Goal: Find contact information: Obtain details needed to contact an individual or organization

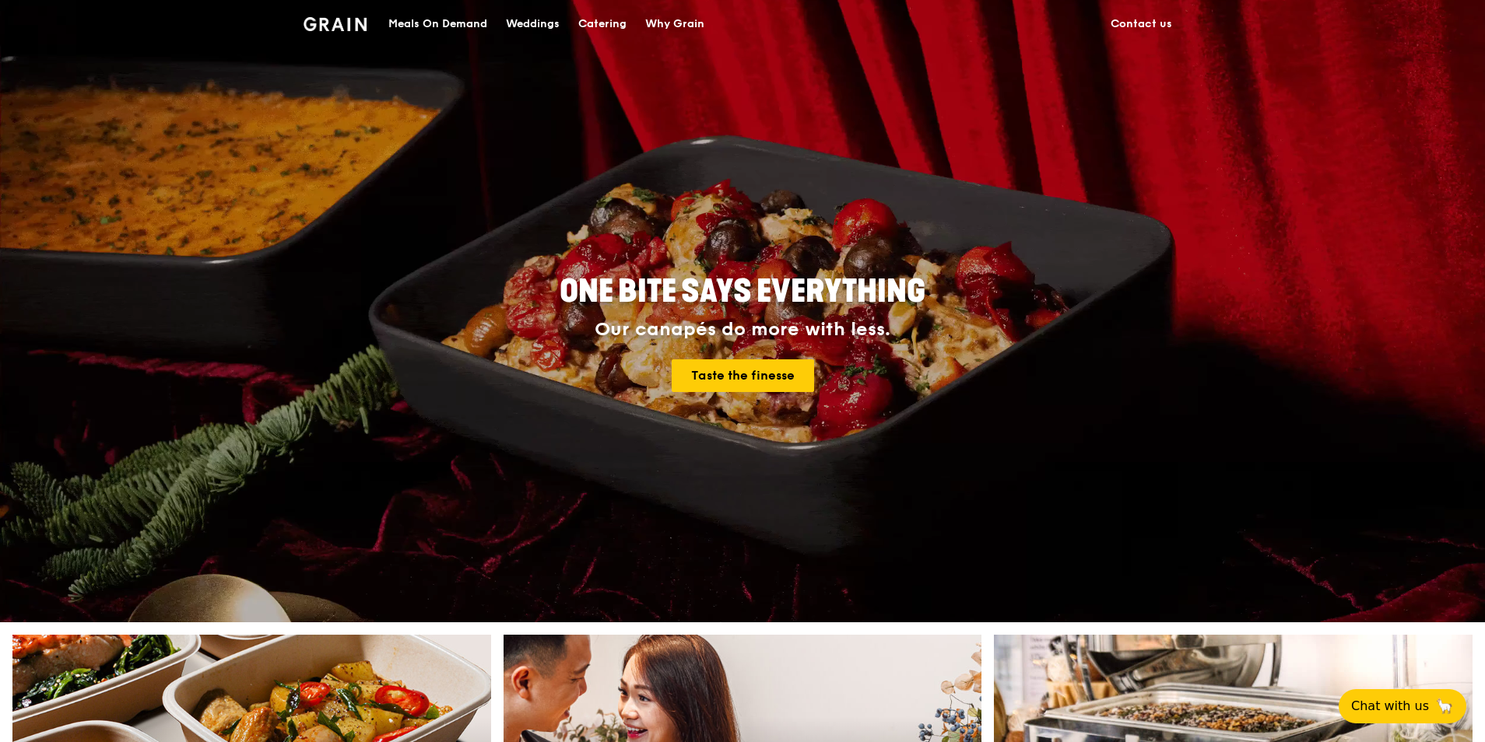
click at [430, 23] on div "Meals On Demand" at bounding box center [437, 24] width 99 height 47
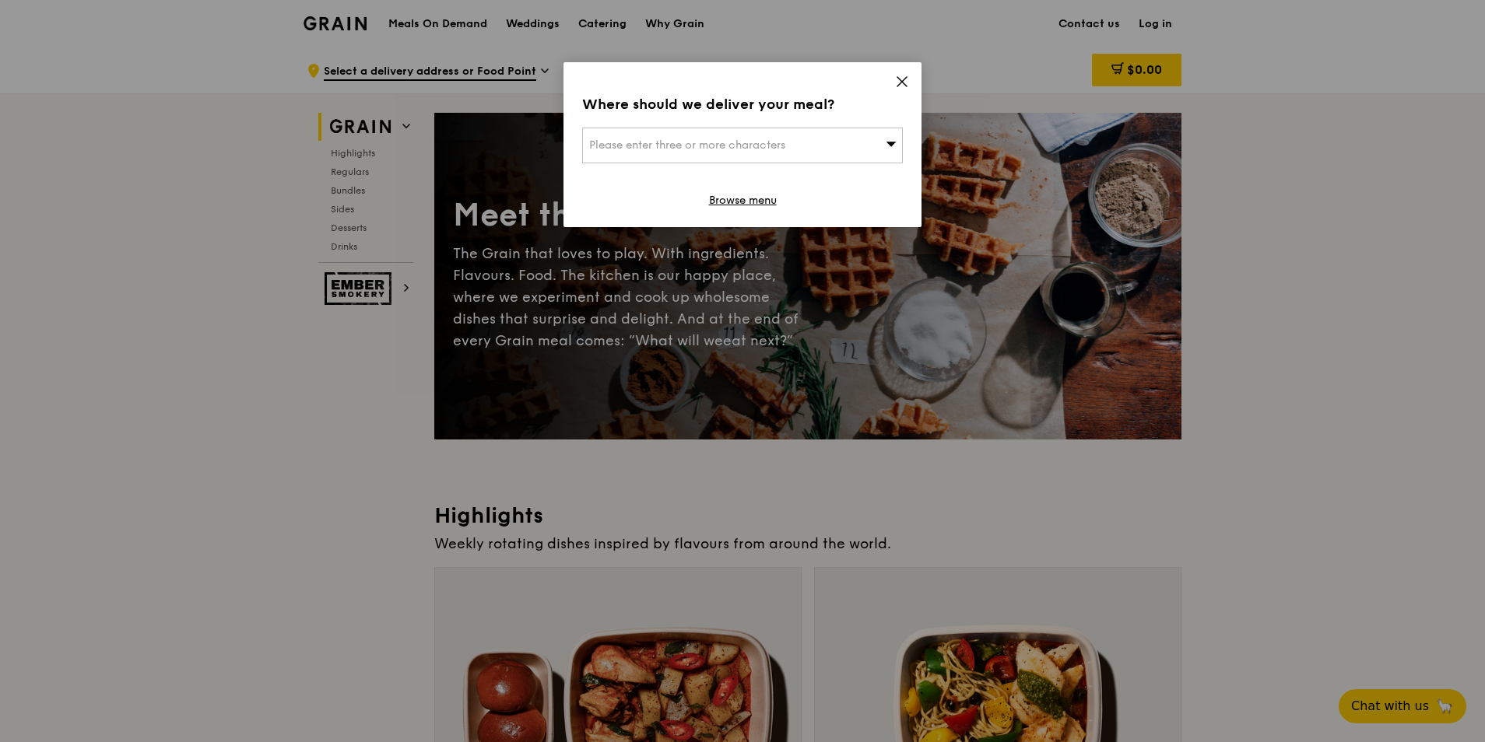
click at [896, 77] on icon at bounding box center [902, 82] width 14 height 14
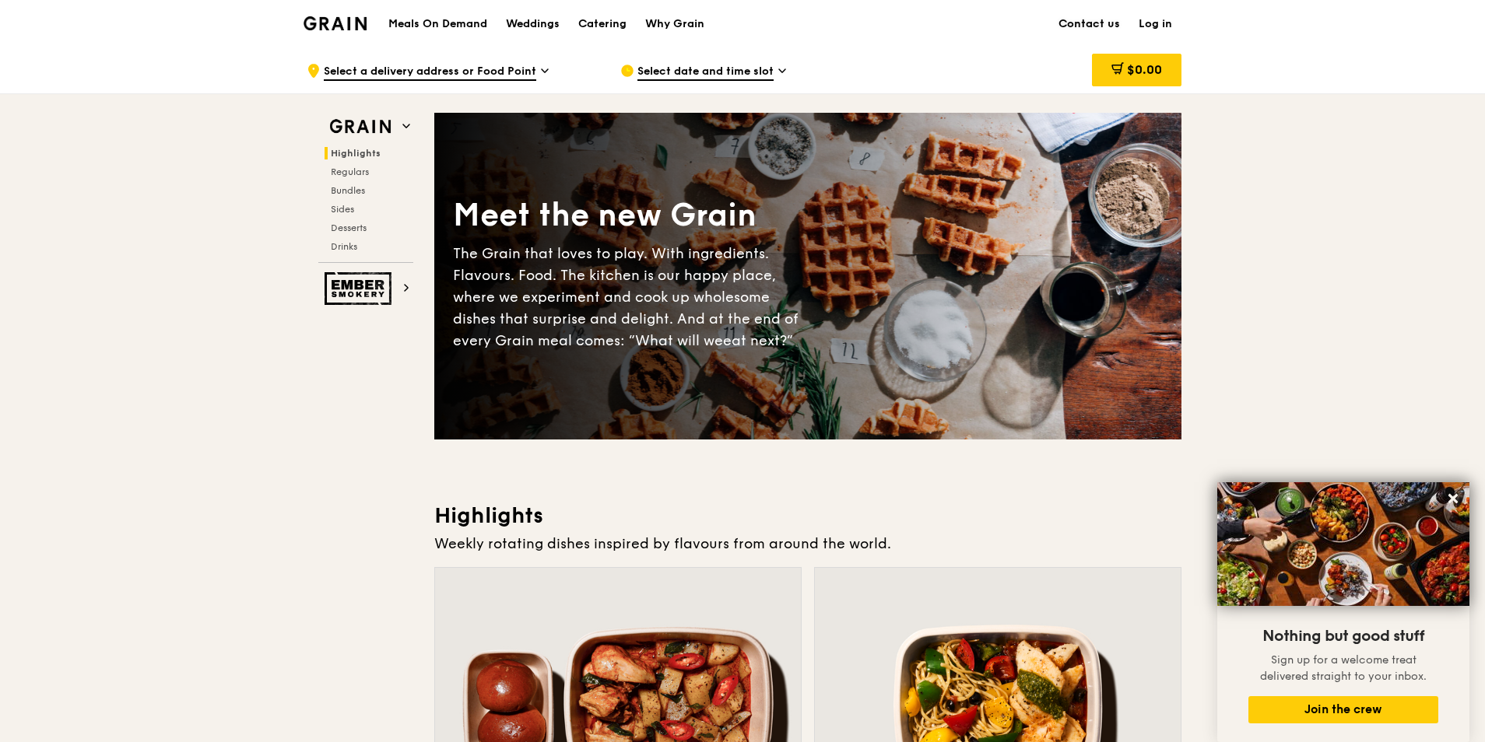
drag, startPoint x: 1094, startPoint y: 21, endPoint x: 1077, endPoint y: 28, distance: 18.5
click at [1094, 21] on link "Contact us" at bounding box center [1089, 24] width 80 height 47
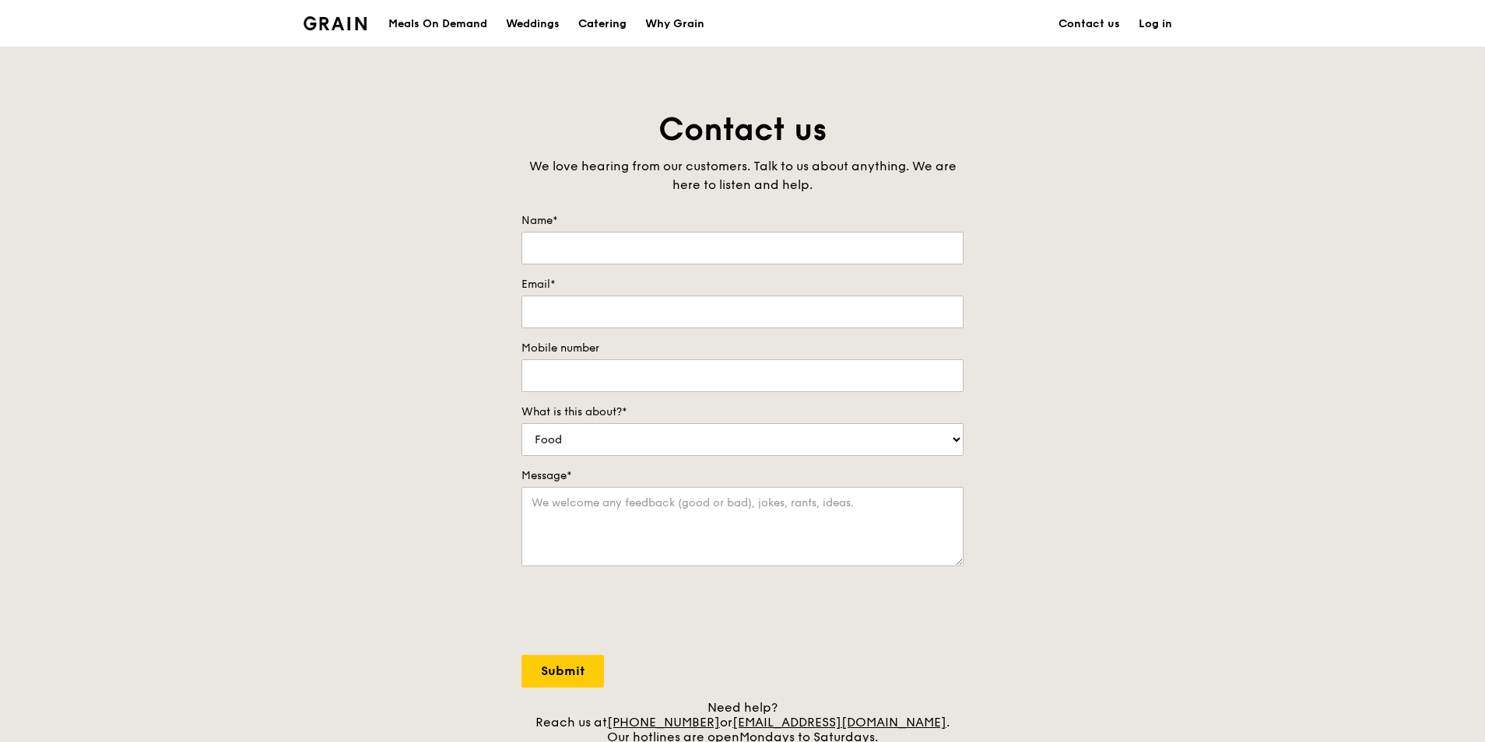
drag, startPoint x: 602, startPoint y: 24, endPoint x: 570, endPoint y: 32, distance: 33.6
click at [602, 24] on div "Catering" at bounding box center [602, 24] width 48 height 47
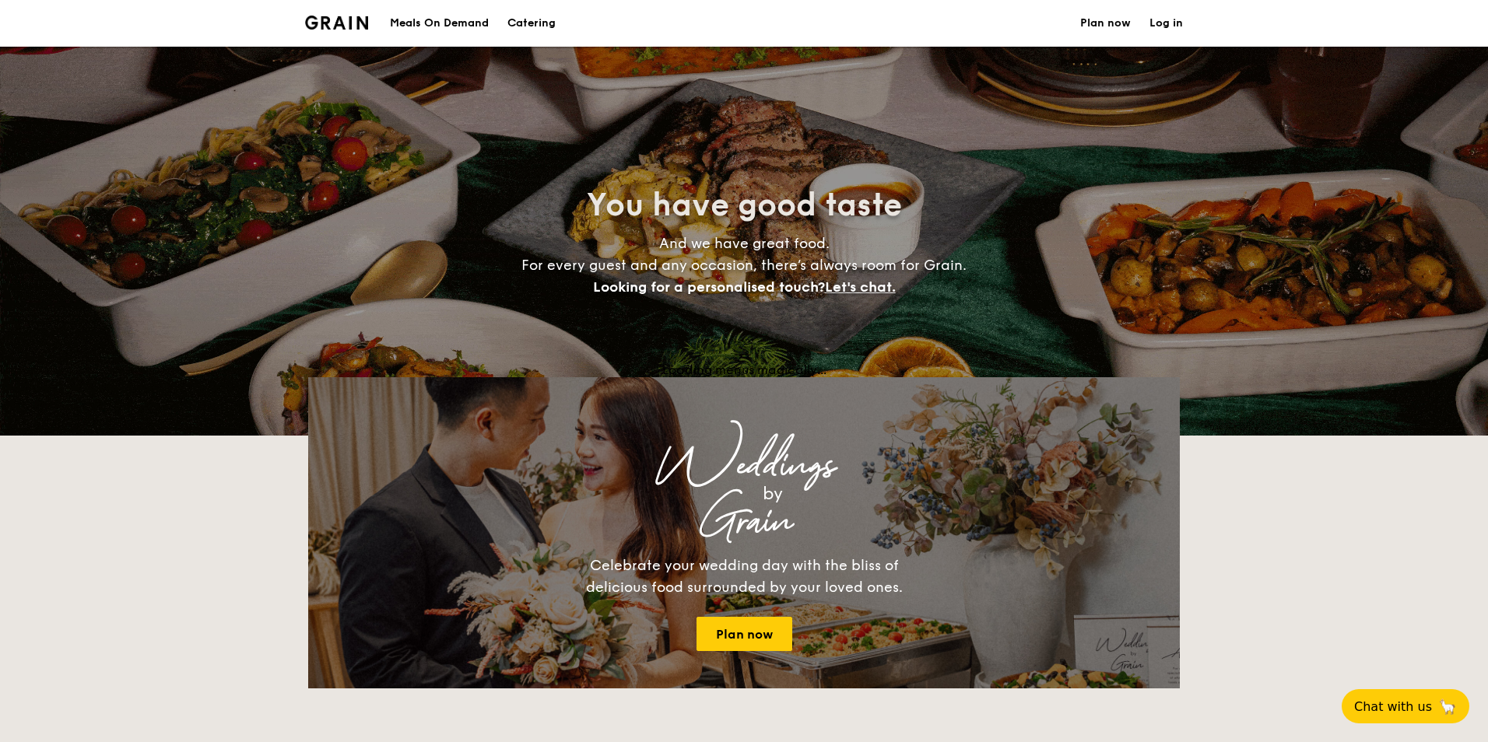
select select
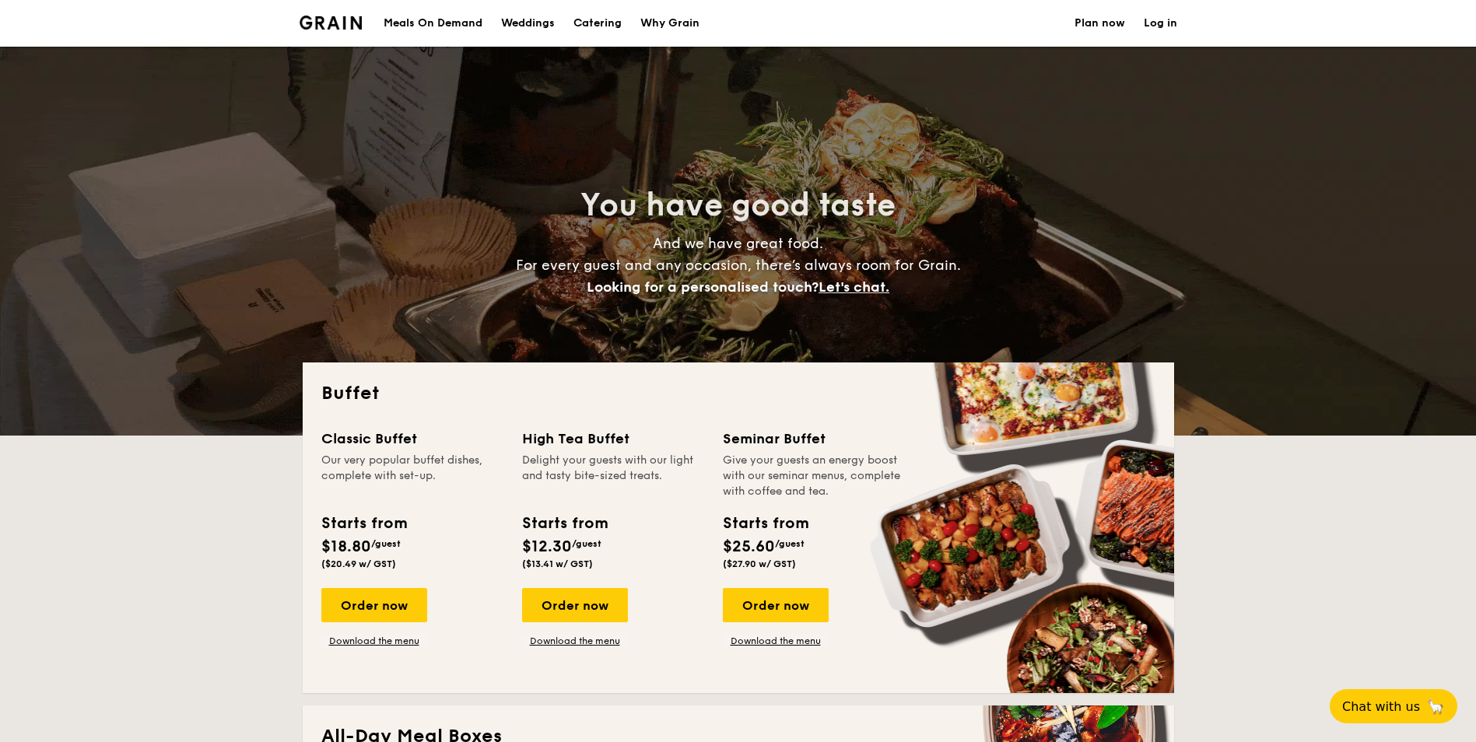
click at [601, 28] on h1 "Catering" at bounding box center [597, 23] width 48 height 47
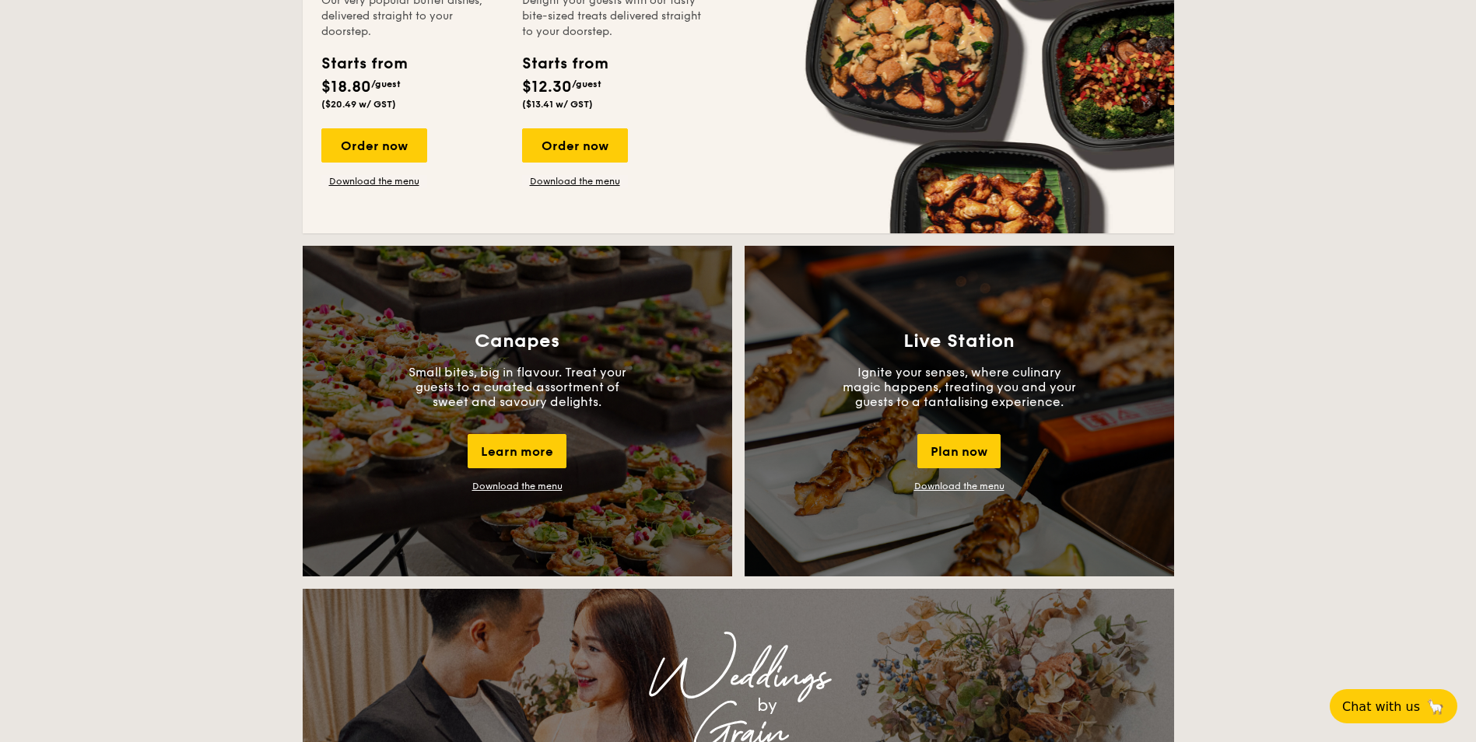
scroll to position [1012, 0]
